Goal: Communication & Community: Answer question/provide support

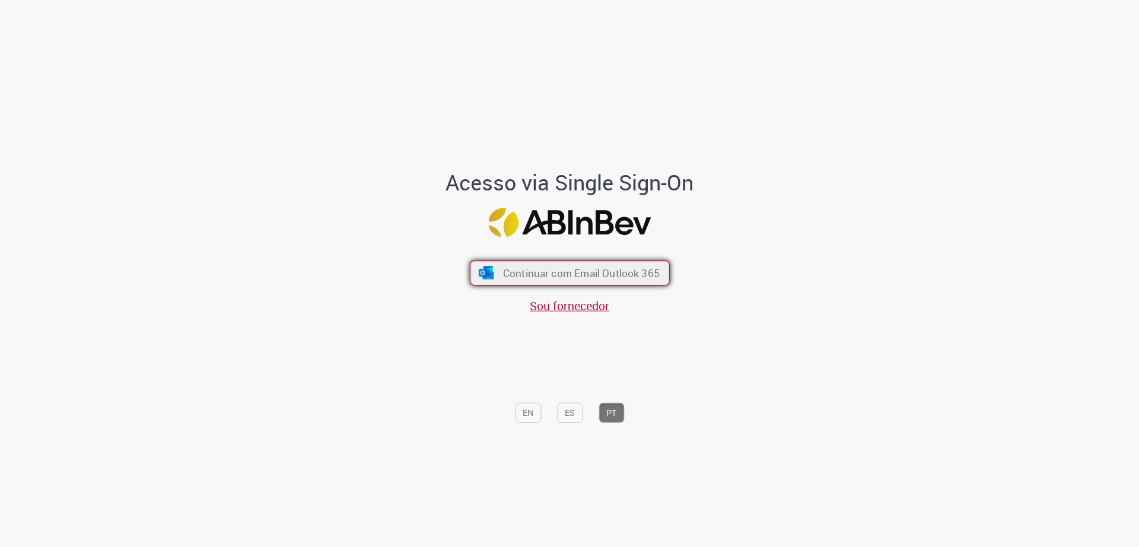
click at [588, 271] on span "Continuar com Email Outlook 365" at bounding box center [581, 273] width 157 height 14
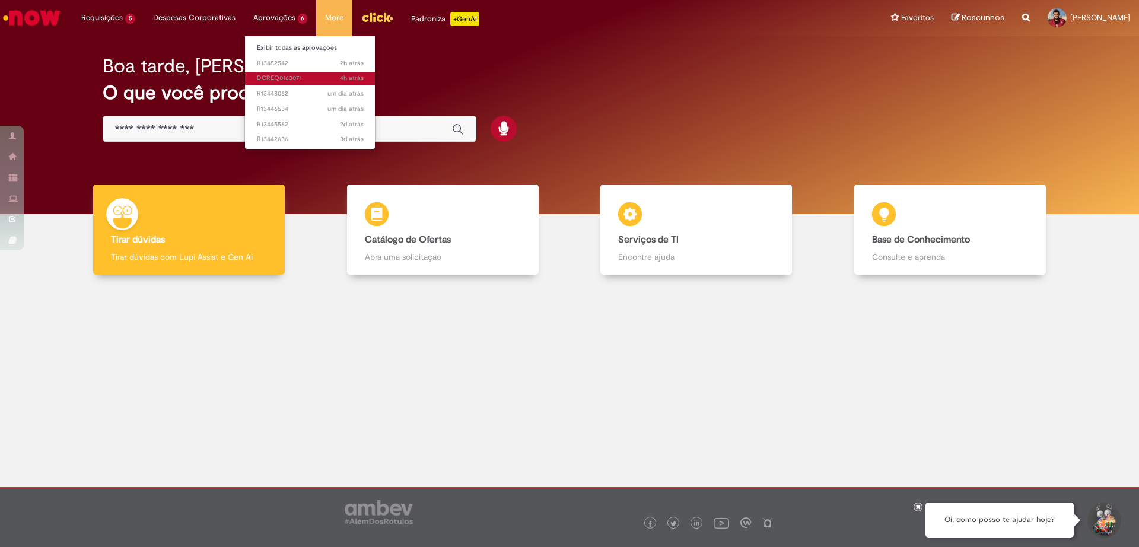
click at [257, 82] on span "4h atrás 4 horas atrás DCREQ0163071" at bounding box center [310, 78] width 107 height 9
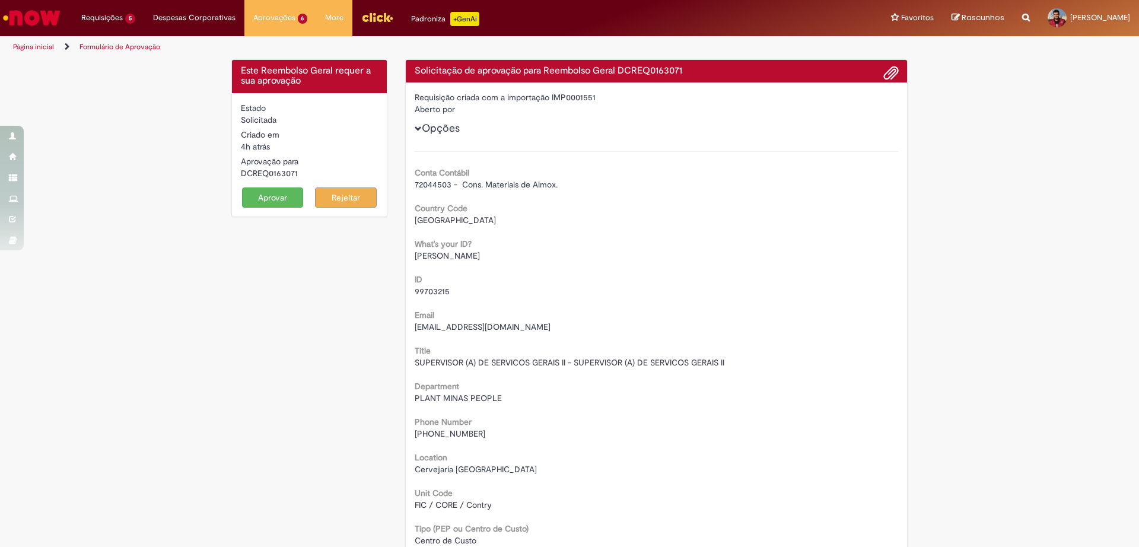
click at [249, 195] on button "Aprovar" at bounding box center [273, 198] width 62 height 20
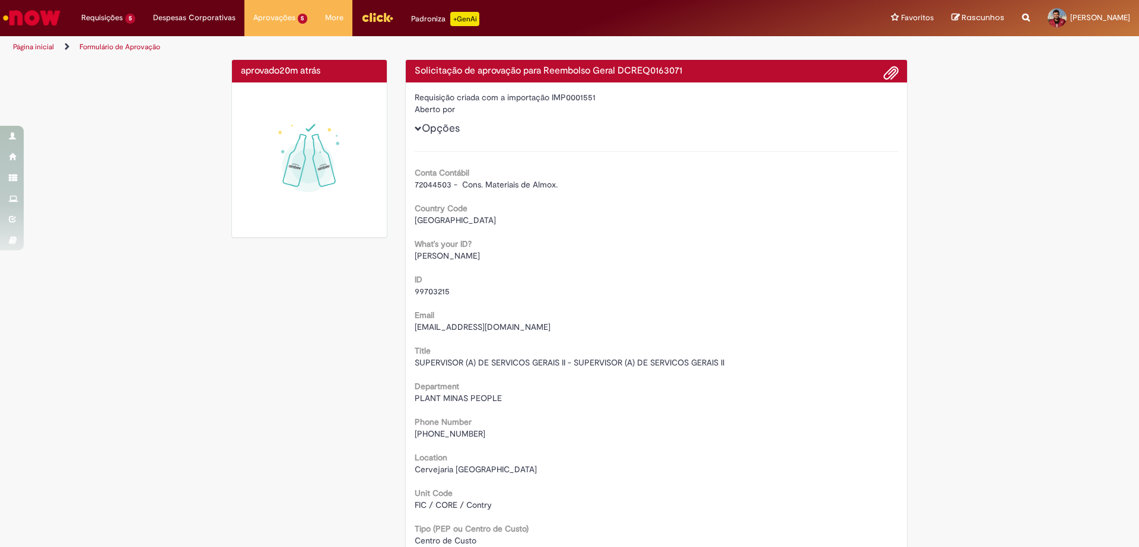
click at [36, 19] on img "Ir para a Homepage" at bounding box center [31, 18] width 61 height 24
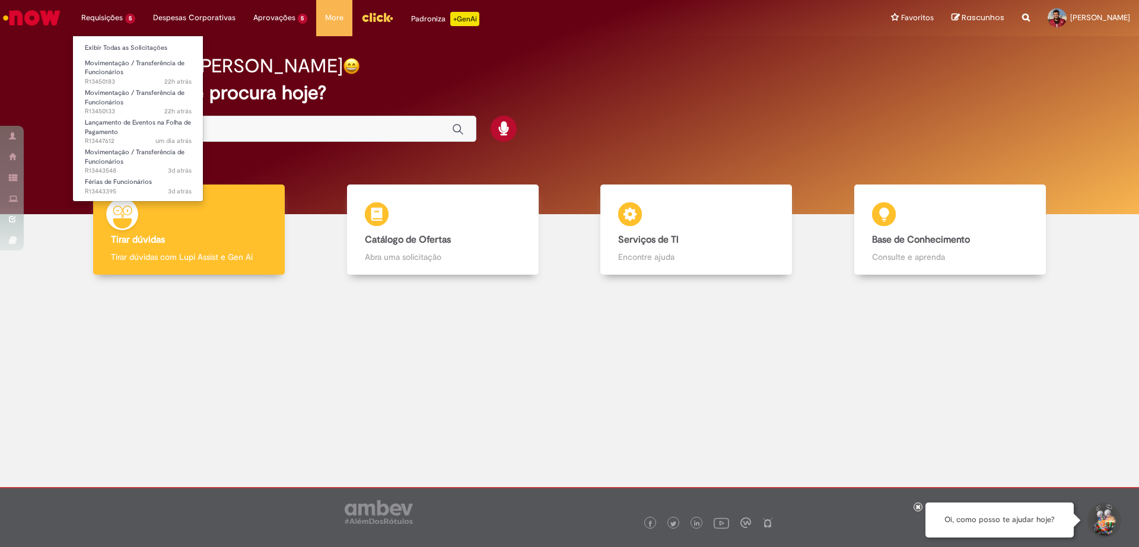
click at [120, 20] on li "Requisições 5 Exibir Todas as Solicitações Movimentação / Transferência de Func…" at bounding box center [108, 18] width 72 height 36
click at [101, 75] on span "Movimentação / Transferência de Funcionários" at bounding box center [135, 68] width 100 height 18
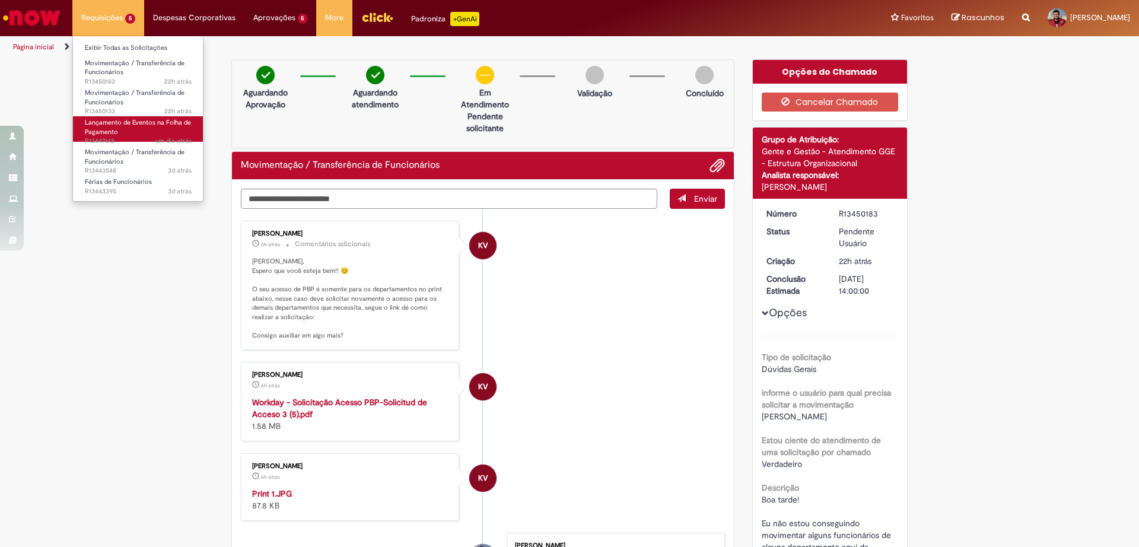
click at [100, 125] on span "Lançamento de Eventos na Folha de Pagamento" at bounding box center [138, 127] width 106 height 18
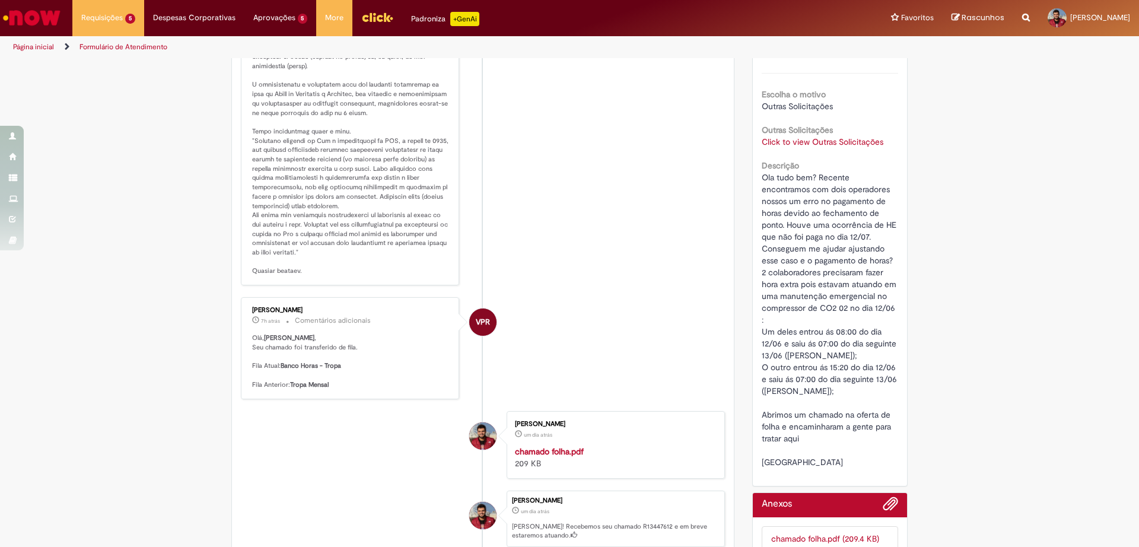
scroll to position [297, 0]
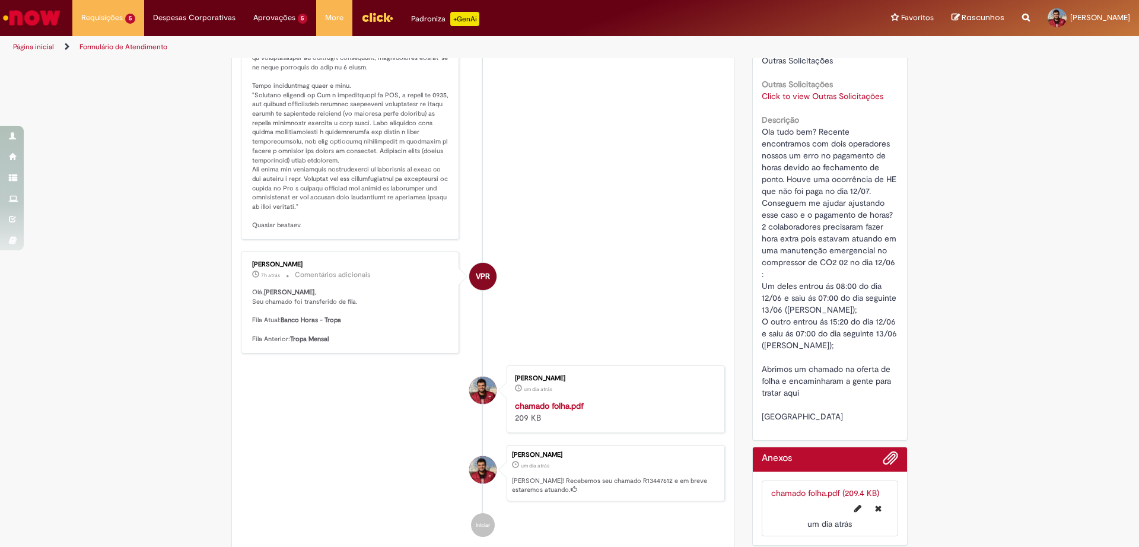
click at [304, 321] on b "Banco Horas - Tropa" at bounding box center [311, 320] width 61 height 9
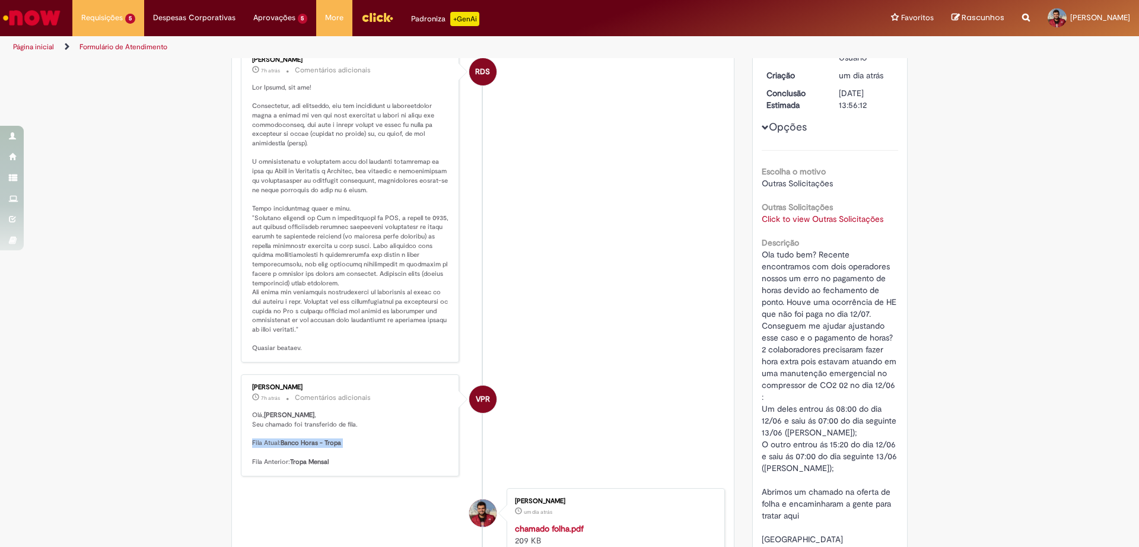
scroll to position [148, 0]
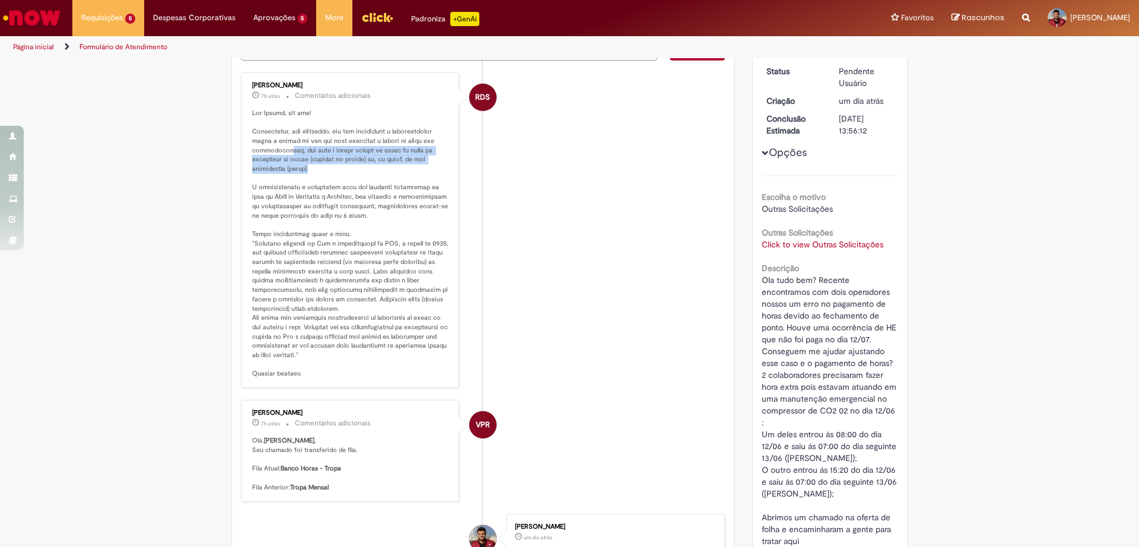
drag, startPoint x: 320, startPoint y: 166, endPoint x: 280, endPoint y: 147, distance: 45.1
click at [280, 147] on p "Histórico de tíquete" at bounding box center [351, 244] width 198 height 270
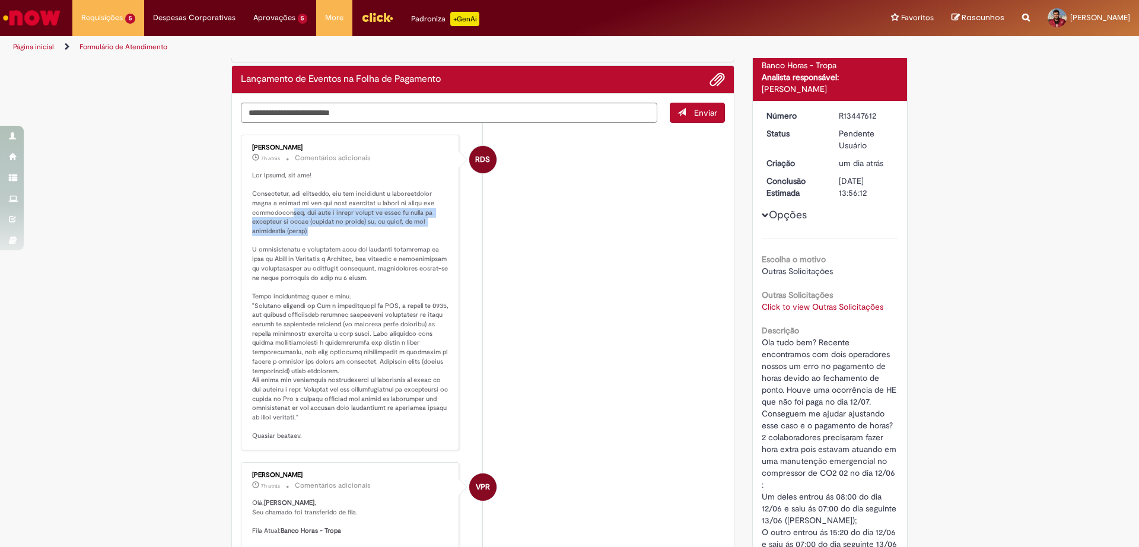
scroll to position [0, 0]
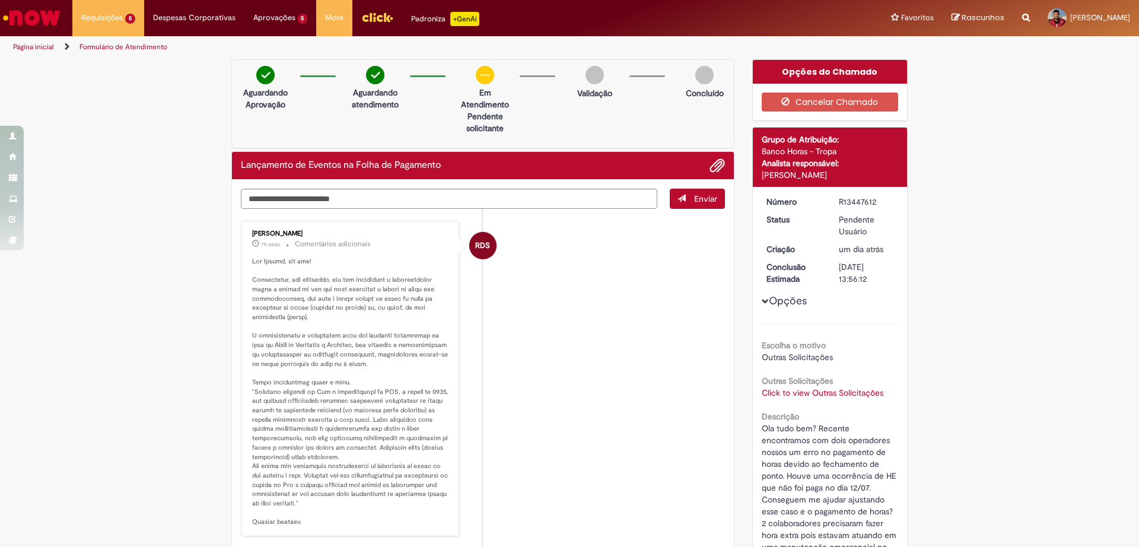
click at [309, 525] on p "Histórico de tíquete" at bounding box center [351, 392] width 198 height 270
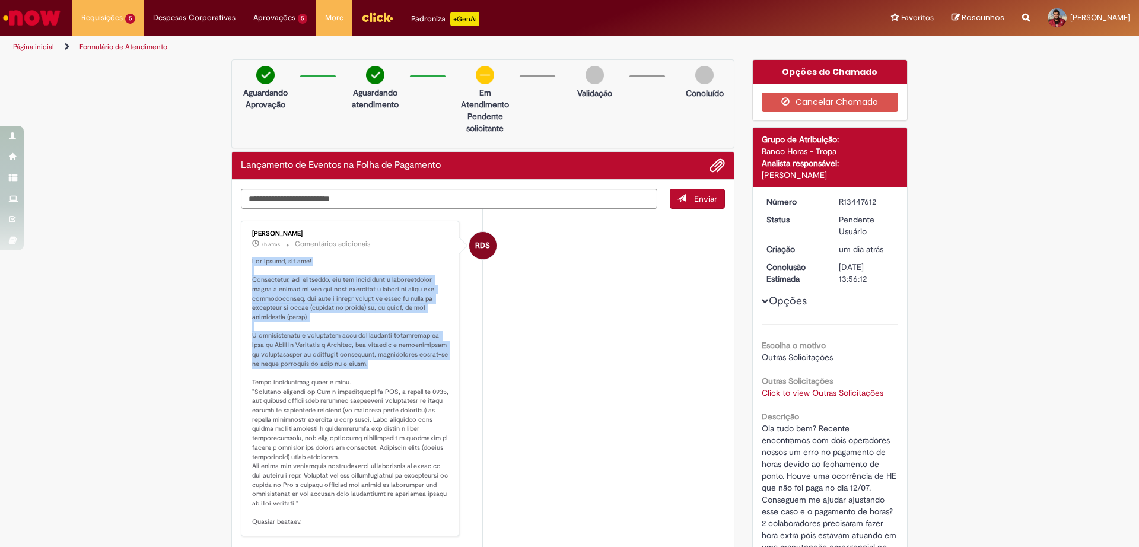
drag, startPoint x: 375, startPoint y: 366, endPoint x: 240, endPoint y: 262, distance: 170.1
click at [245, 262] on div "Raquel de Souza 7h atrás 7 horas atrás Comentários adicionais" at bounding box center [350, 378] width 211 height 309
copy p "Olá Evaldo, bom dia! Solicitamos, por gentileza, que nos encaminhem a justifica…"
click at [368, 300] on p "Histórico de tíquete" at bounding box center [351, 392] width 198 height 270
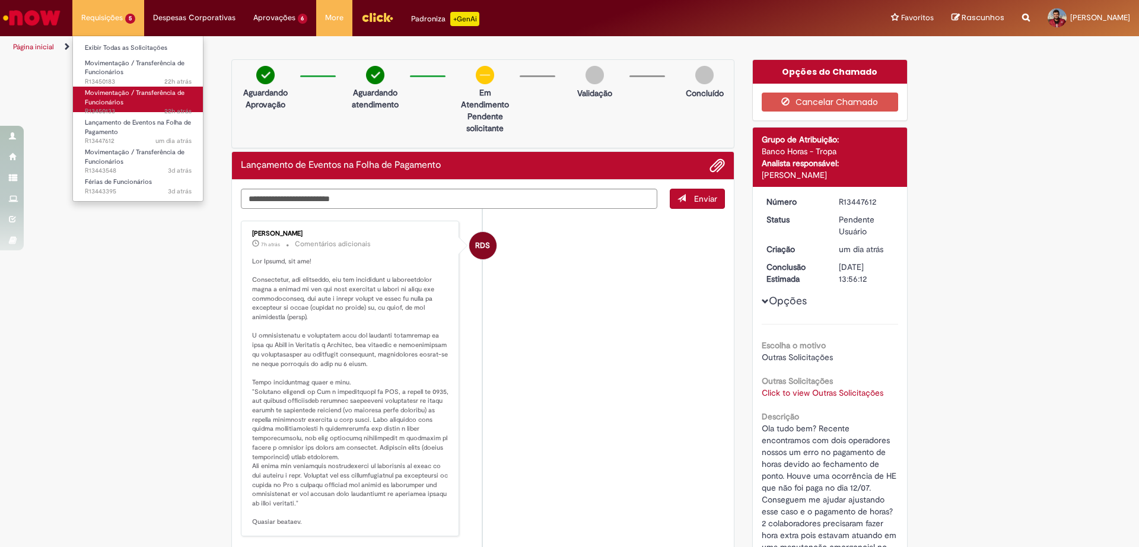
click at [115, 97] on span "Movimentação / Transferência de Funcionários" at bounding box center [135, 97] width 100 height 18
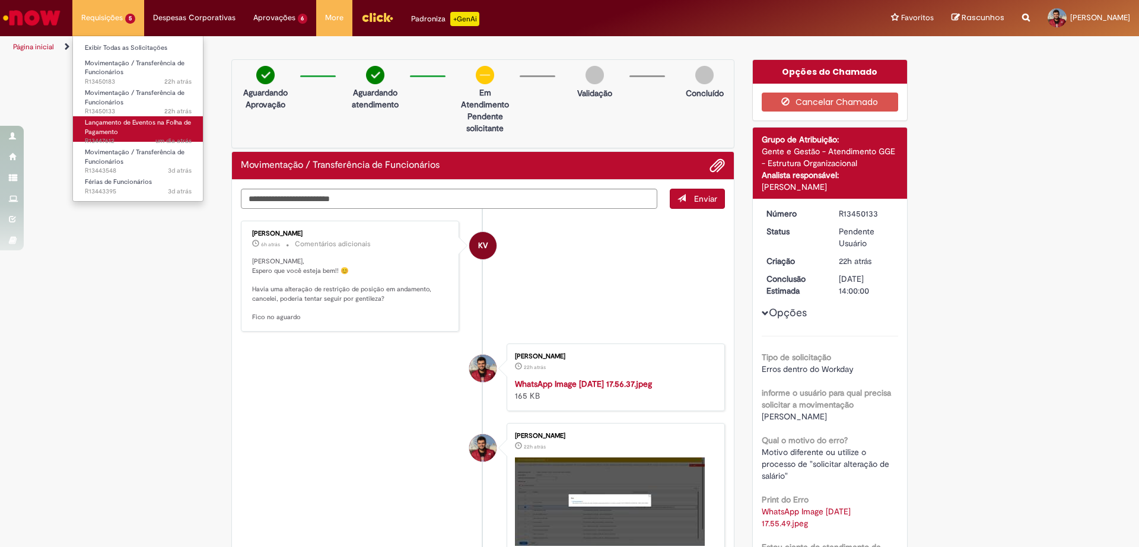
click at [122, 136] on link "Lançamento de Eventos na Folha de Pagamento um dia atrás um dia atrás R13447612" at bounding box center [138, 129] width 131 height 26
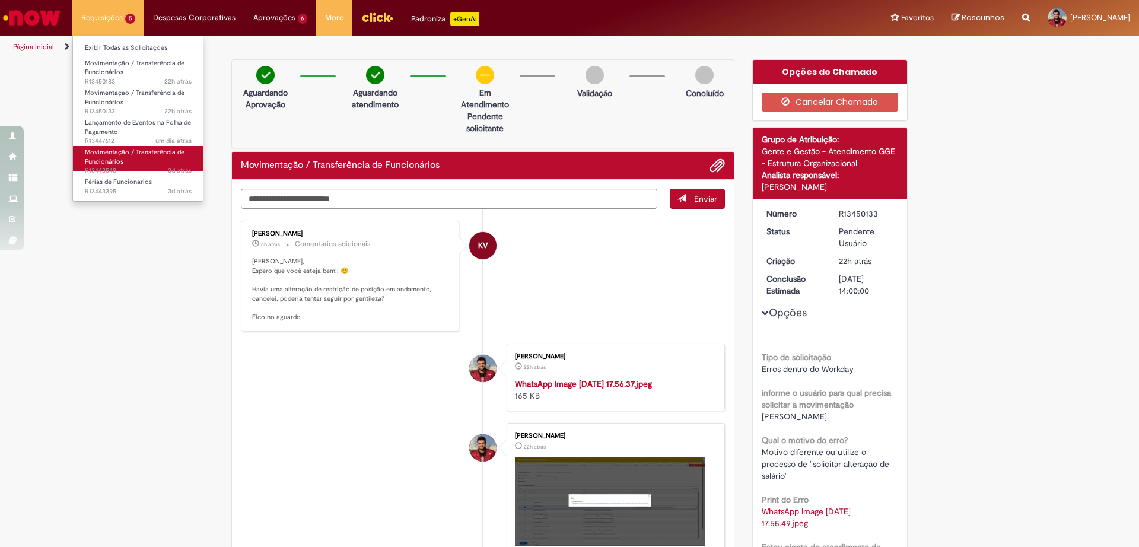
click at [109, 152] on span "Movimentação / Transferência de Funcionários" at bounding box center [135, 157] width 100 height 18
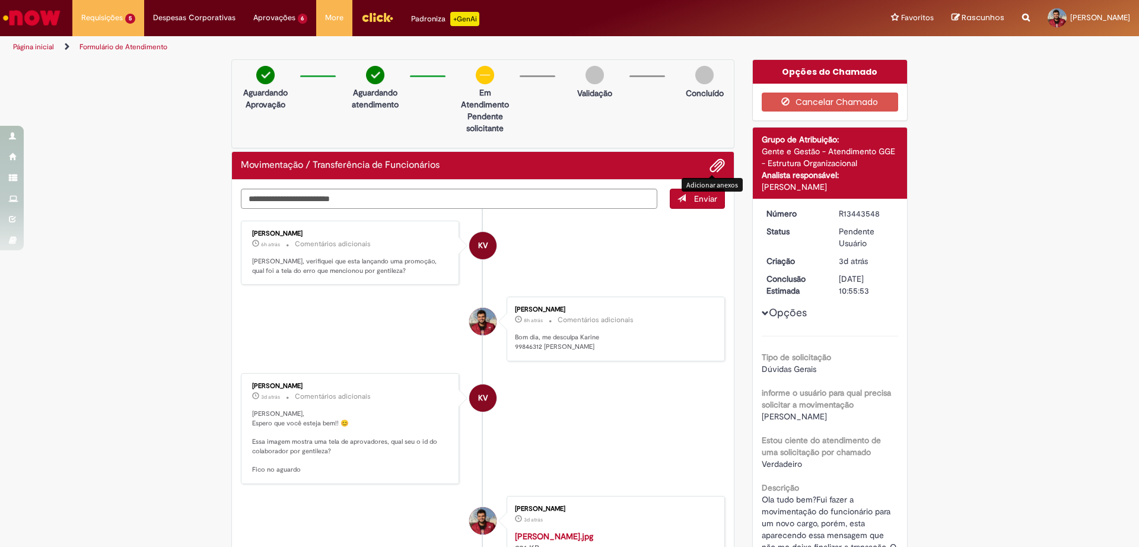
click at [719, 169] on button "Adicionar anexos" at bounding box center [717, 165] width 15 height 15
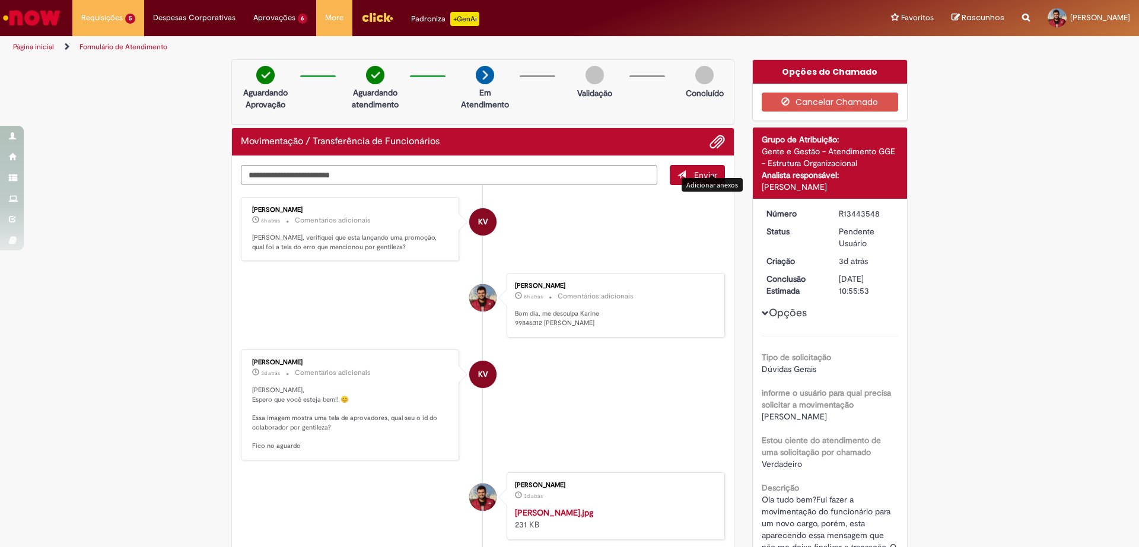
click at [710, 134] on button "Adicionar anexos" at bounding box center [717, 141] width 15 height 15
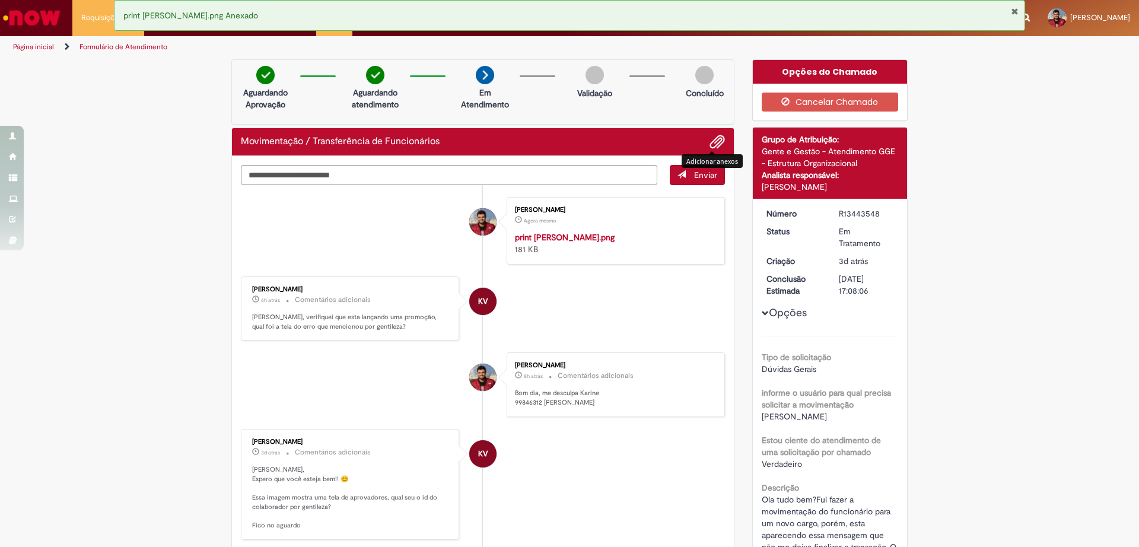
click at [341, 163] on div "Enviar Evaldo Leandro Potma da Silva Agora mesmo Agora mesmo print eduardo.png …" at bounding box center [483, 456] width 502 height 601
click at [341, 167] on textarea "Digite sua mensagem aqui..." at bounding box center [449, 175] width 417 height 20
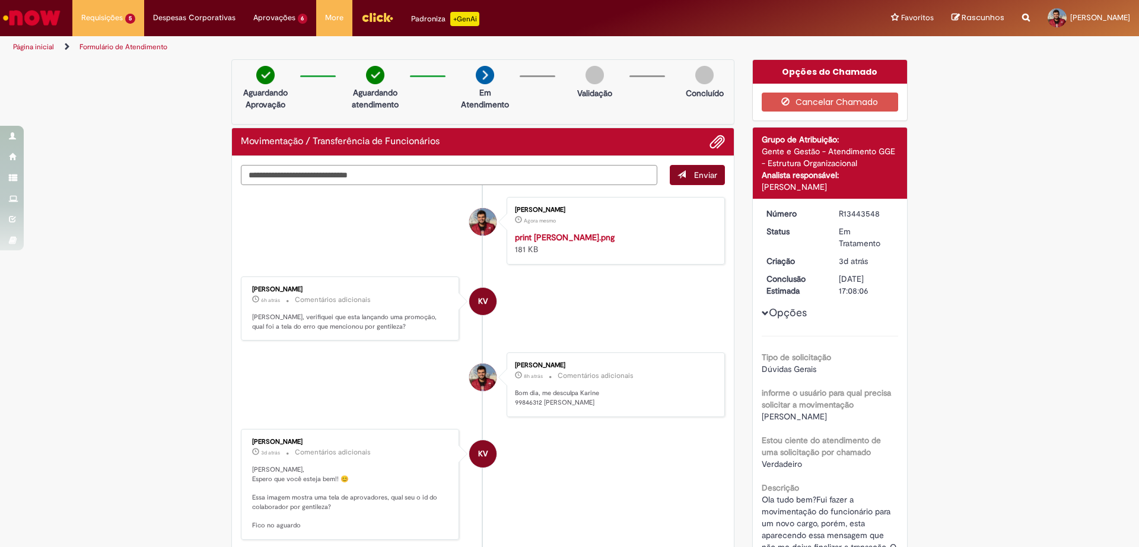
type textarea "**********"
click at [700, 179] on span "Enviar" at bounding box center [705, 175] width 23 height 11
click at [589, 177] on textarea "**********" at bounding box center [449, 175] width 417 height 20
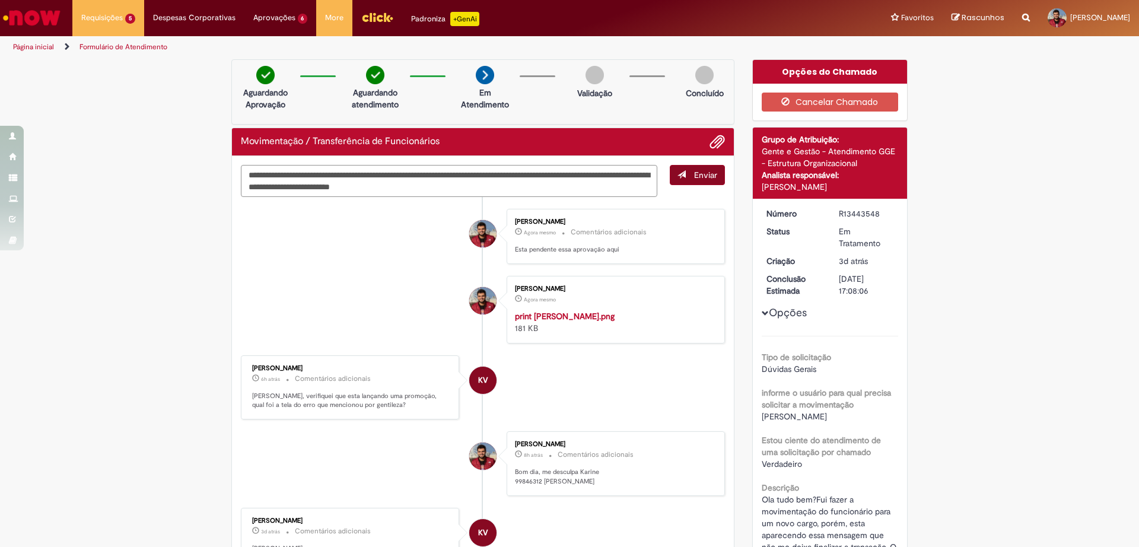
type textarea "**********"
click at [697, 167] on button "Enviar" at bounding box center [697, 175] width 55 height 20
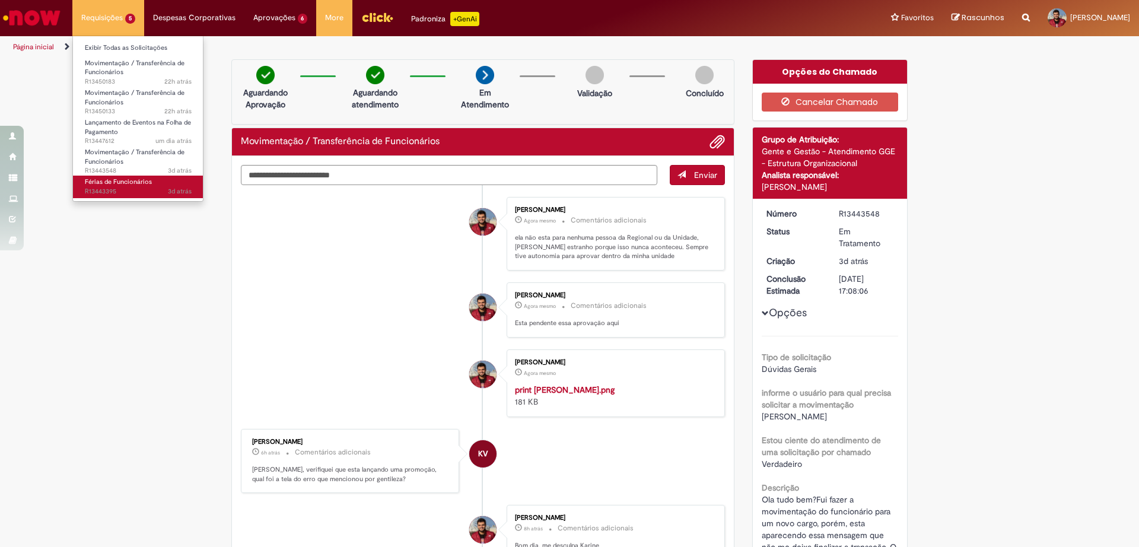
click at [122, 190] on span "3d atrás 3 dias atrás R13443395" at bounding box center [138, 191] width 107 height 9
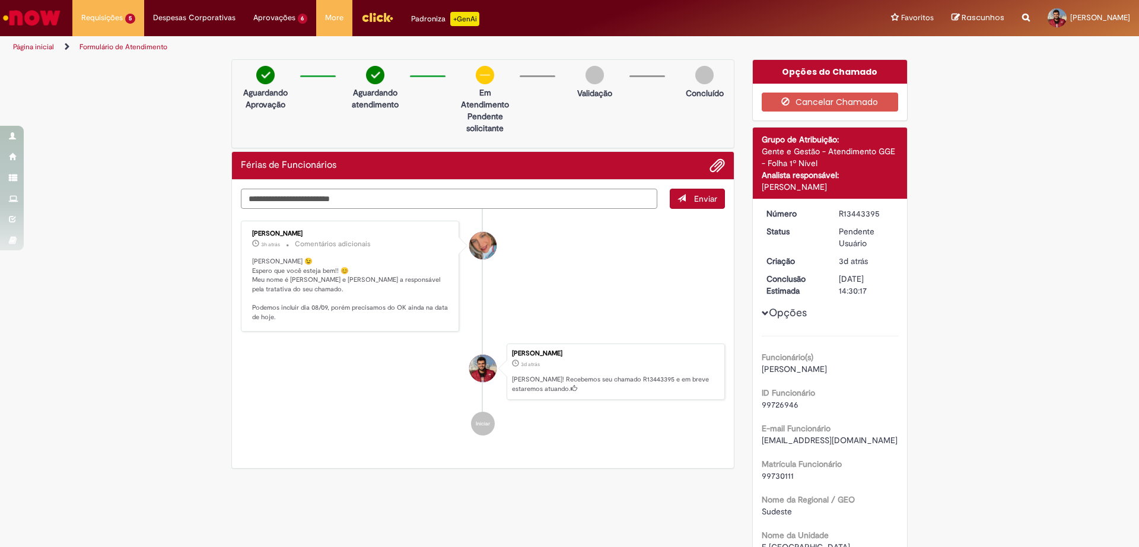
click at [380, 204] on textarea "Digite sua mensagem aqui..." at bounding box center [449, 199] width 417 height 20
type textarea "**********"
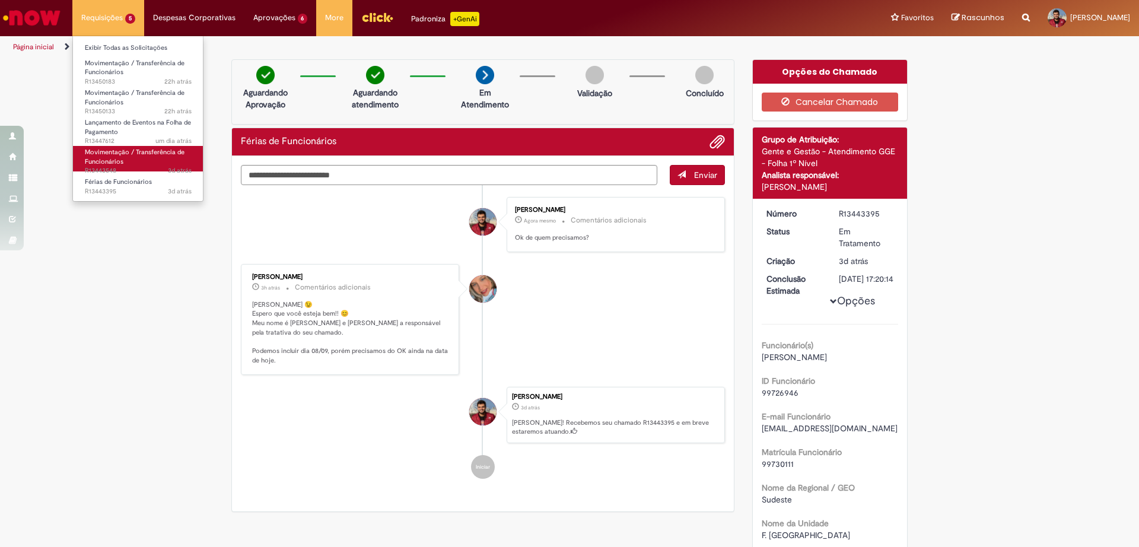
click at [119, 162] on span "Movimentação / Transferência de Funcionários" at bounding box center [135, 157] width 100 height 18
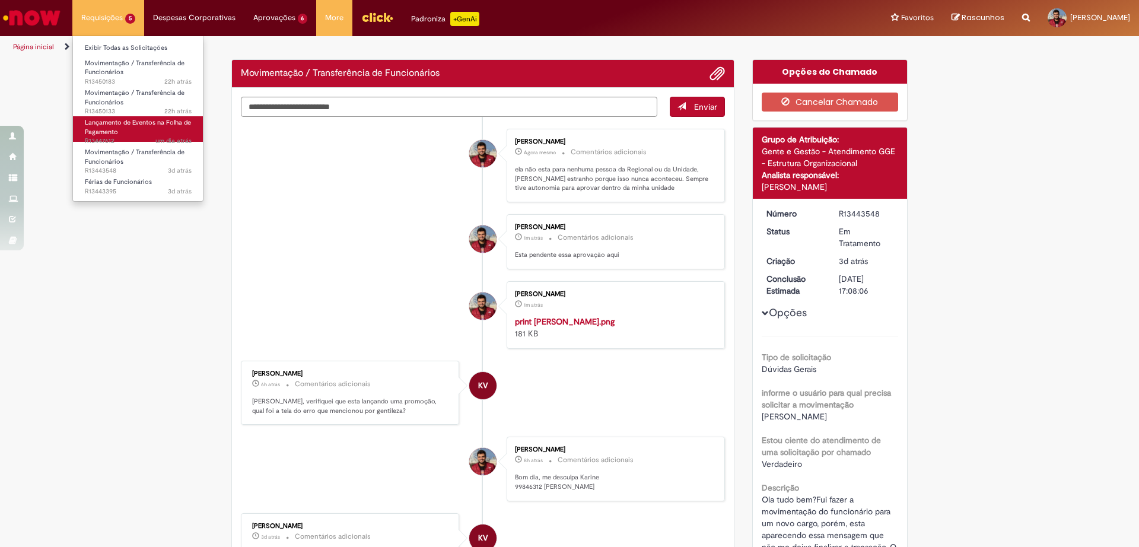
click at [117, 132] on span "Lançamento de Eventos na Folha de Pagamento" at bounding box center [138, 127] width 106 height 18
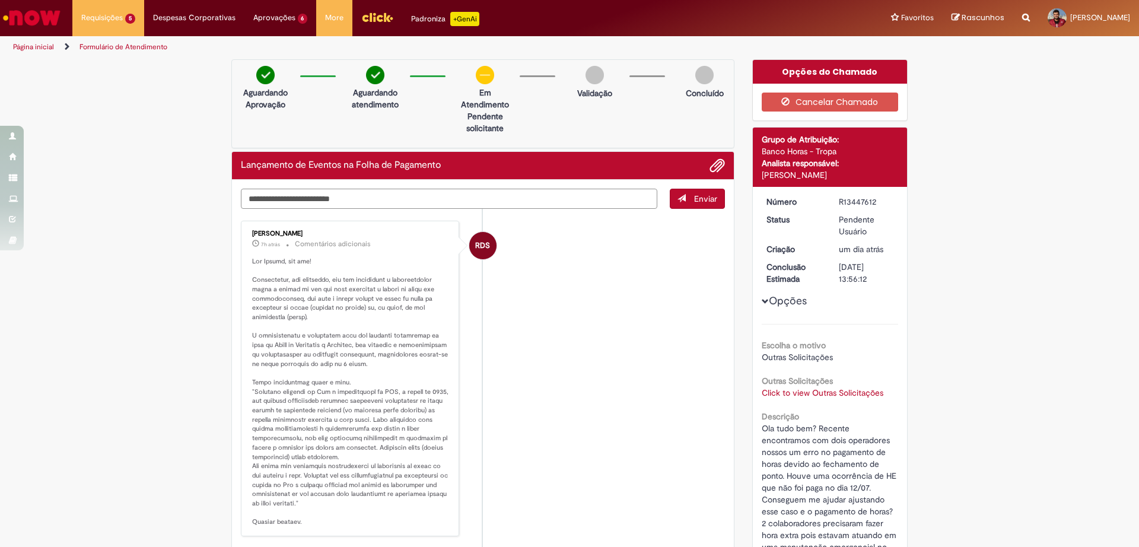
click at [329, 204] on textarea "Digite sua mensagem aqui..." at bounding box center [449, 199] width 417 height 20
paste textarea "**********"
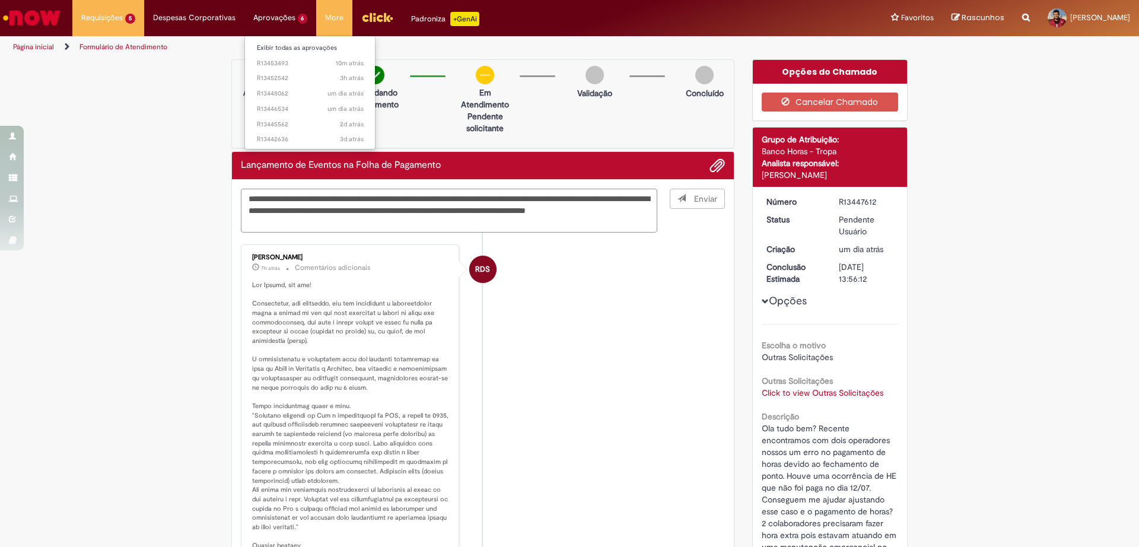
type textarea "**********"
